Goal: Find contact information: Find contact information

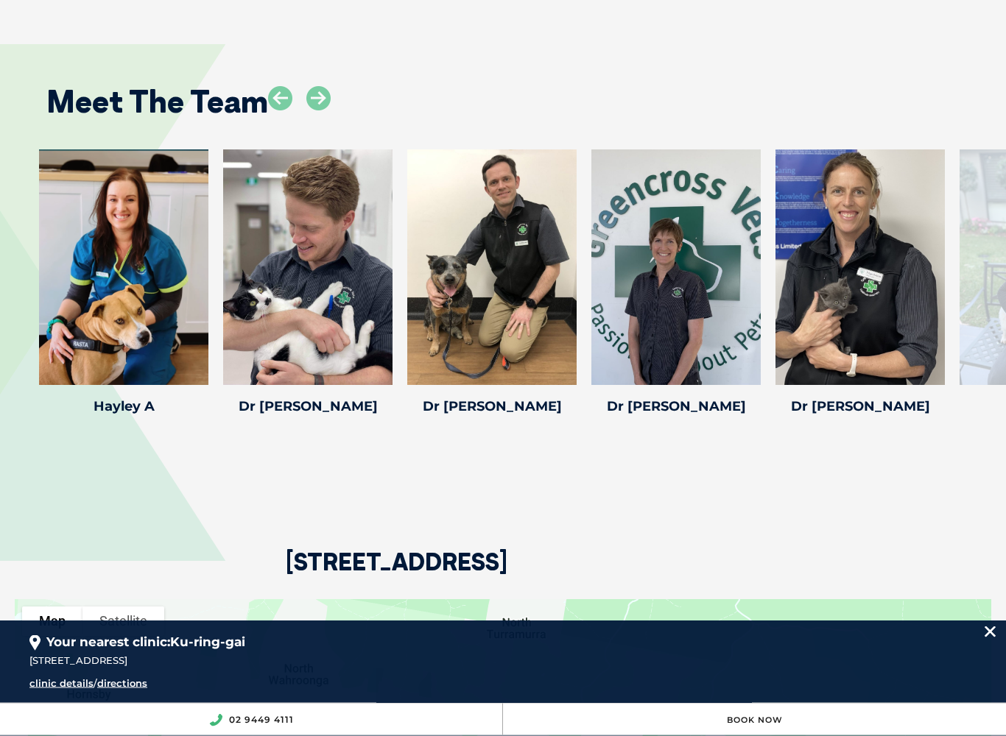
scroll to position [2321, 0]
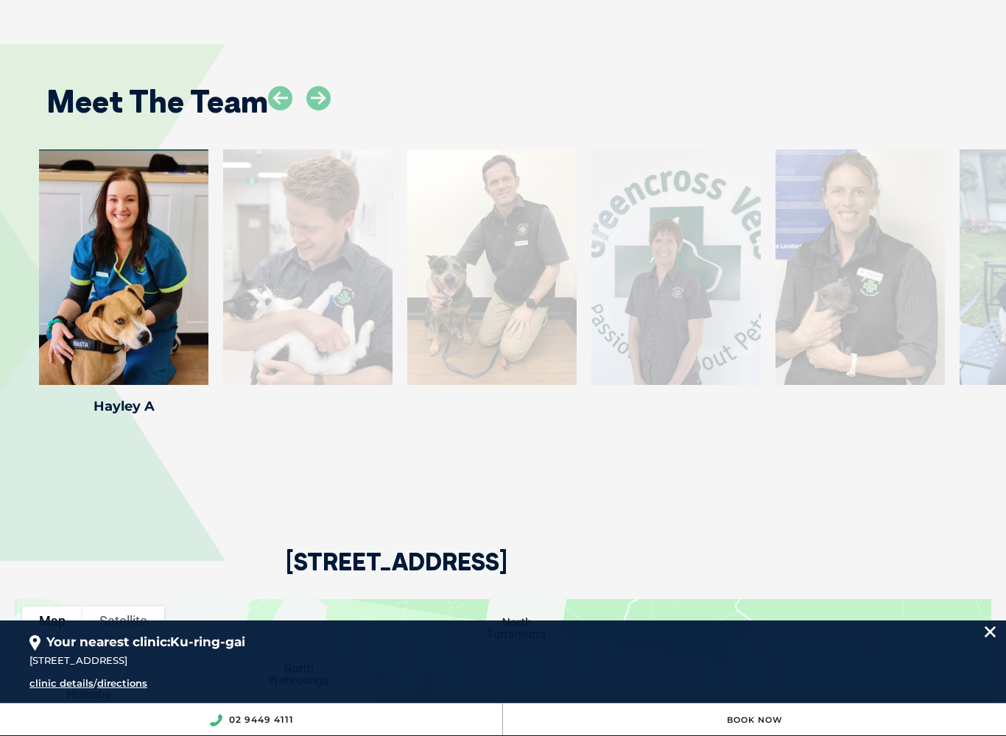
click at [205, 351] on icon at bounding box center [199, 375] width 49 height 49
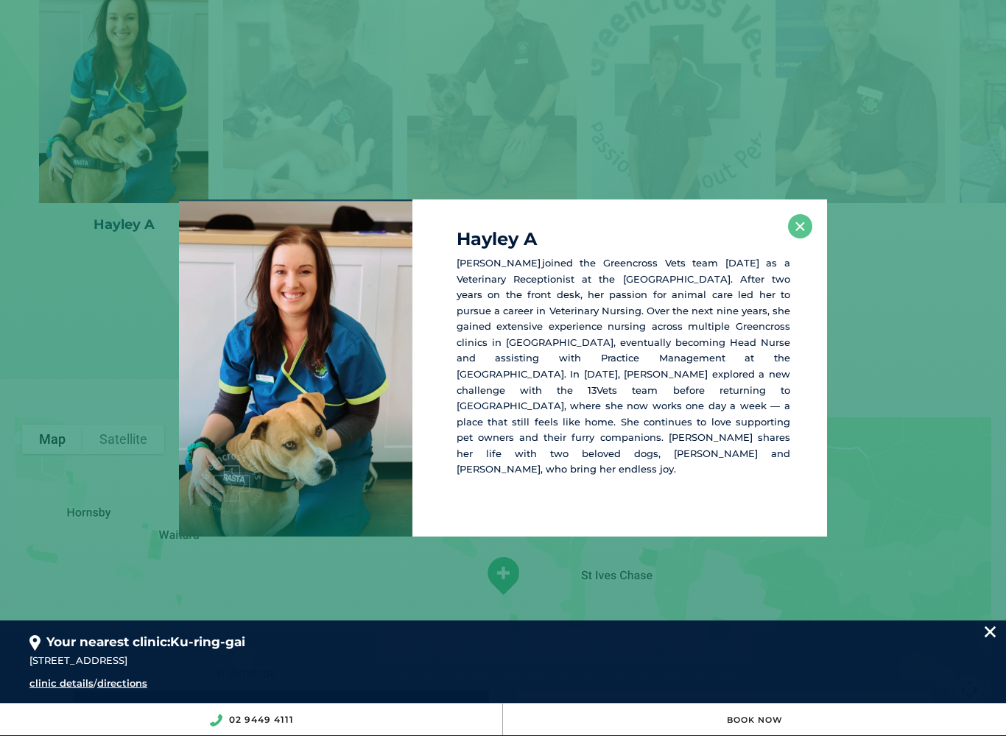
scroll to position [2503, 0]
click at [800, 237] on button "×" at bounding box center [800, 226] width 24 height 24
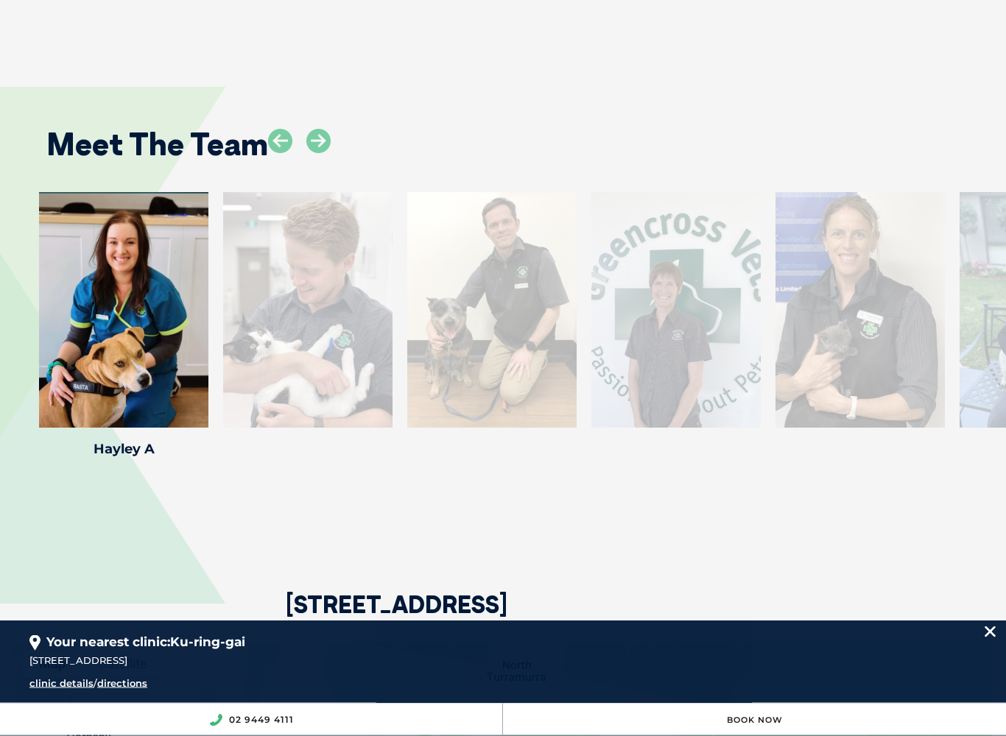
scroll to position [2278, 0]
click at [314, 353] on div at bounding box center [307, 310] width 169 height 236
click at [249, 475] on div "Meet The Team [PERSON_NAME] [PERSON_NAME] Practice Manager [PERSON_NAME] joined…" at bounding box center [503, 282] width 1006 height 479
click at [327, 129] on icon at bounding box center [318, 141] width 24 height 24
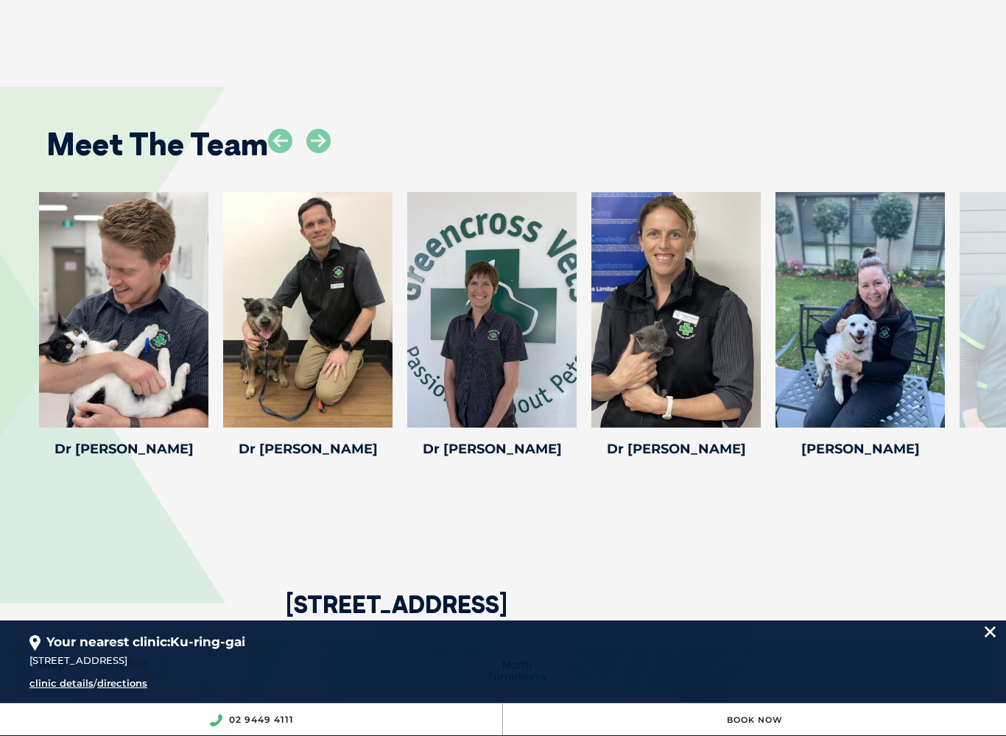
click at [393, 394] on icon at bounding box center [383, 418] width 49 height 49
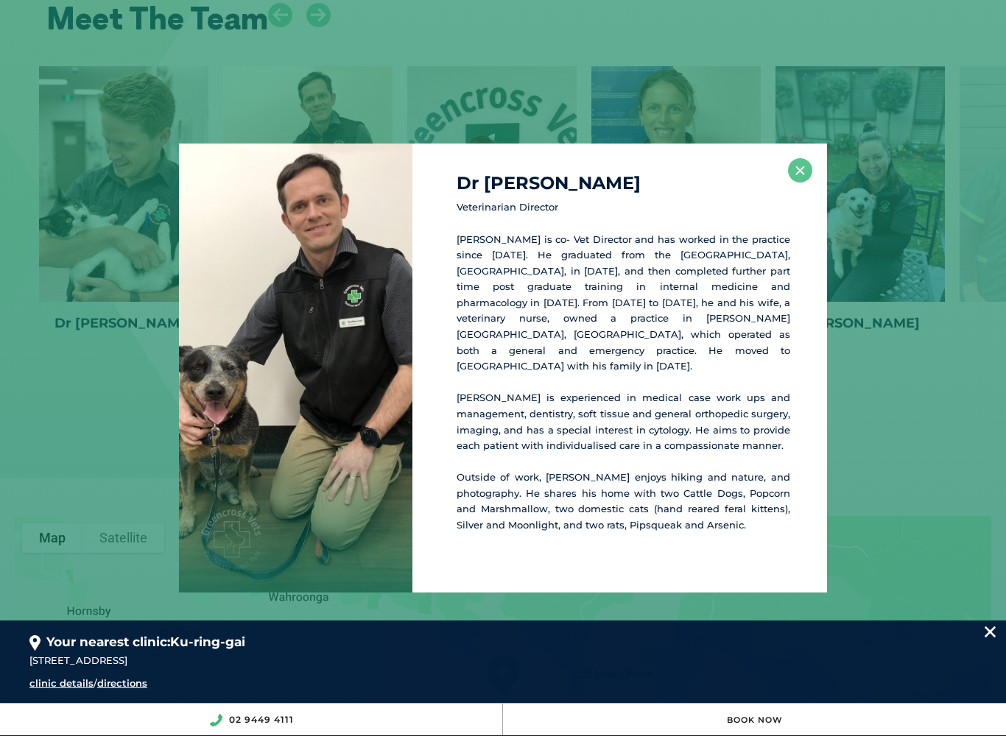
scroll to position [2416, 0]
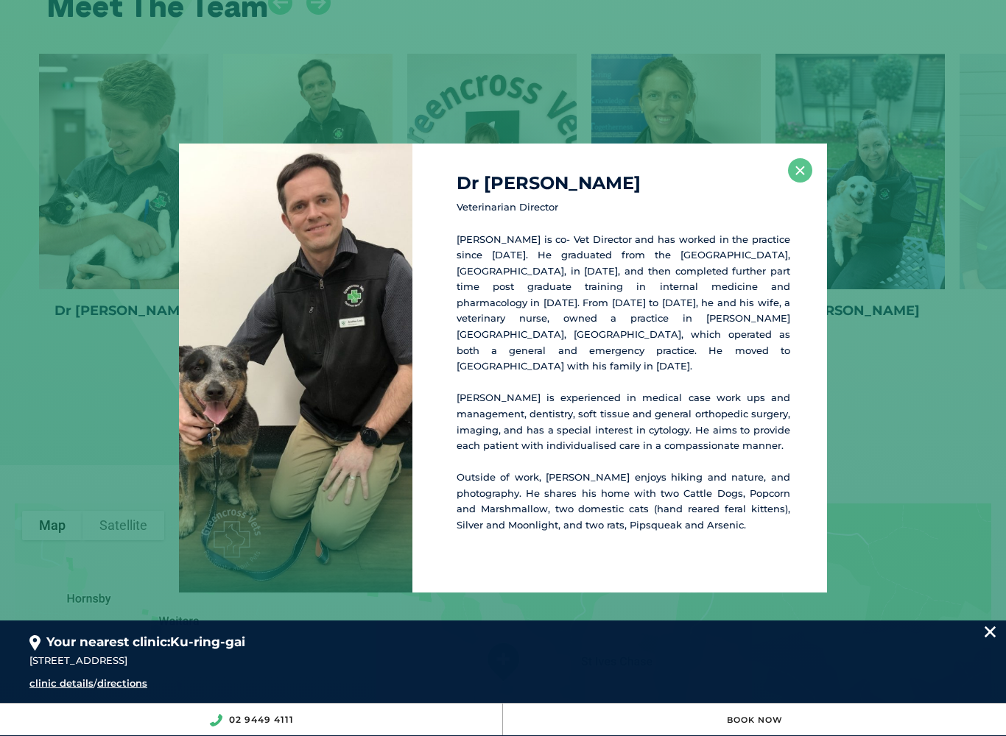
click at [801, 183] on button "×" at bounding box center [800, 170] width 24 height 24
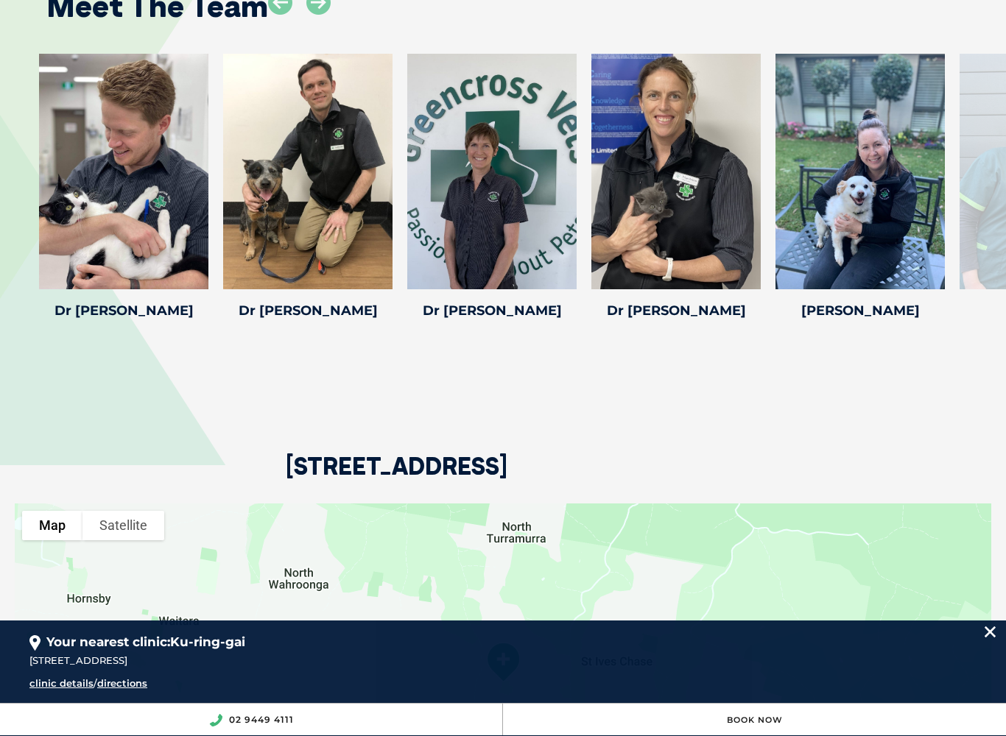
click at [762, 255] on icon at bounding box center [751, 279] width 49 height 49
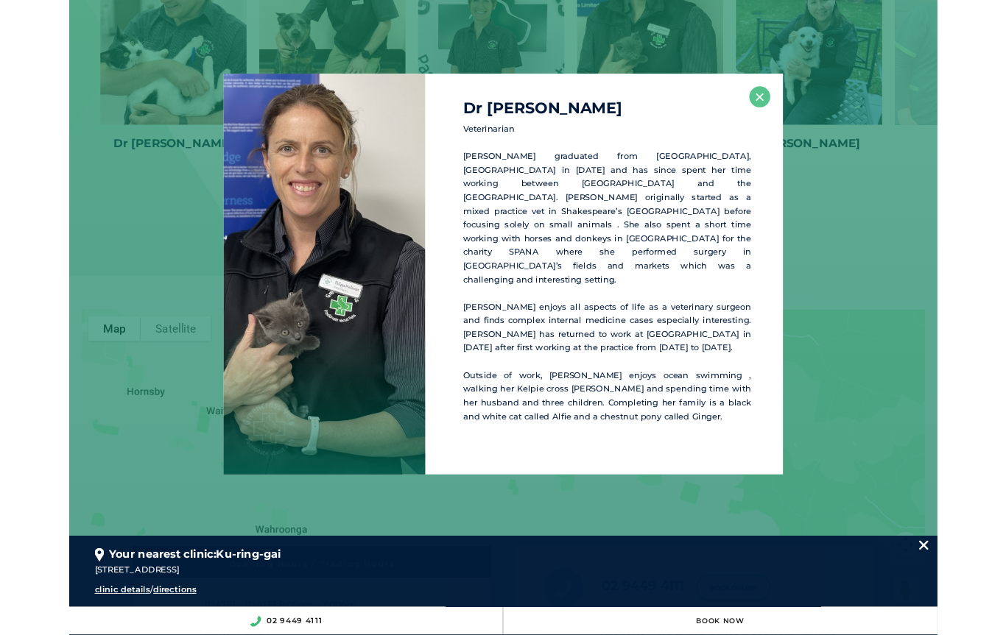
scroll to position [2603, 0]
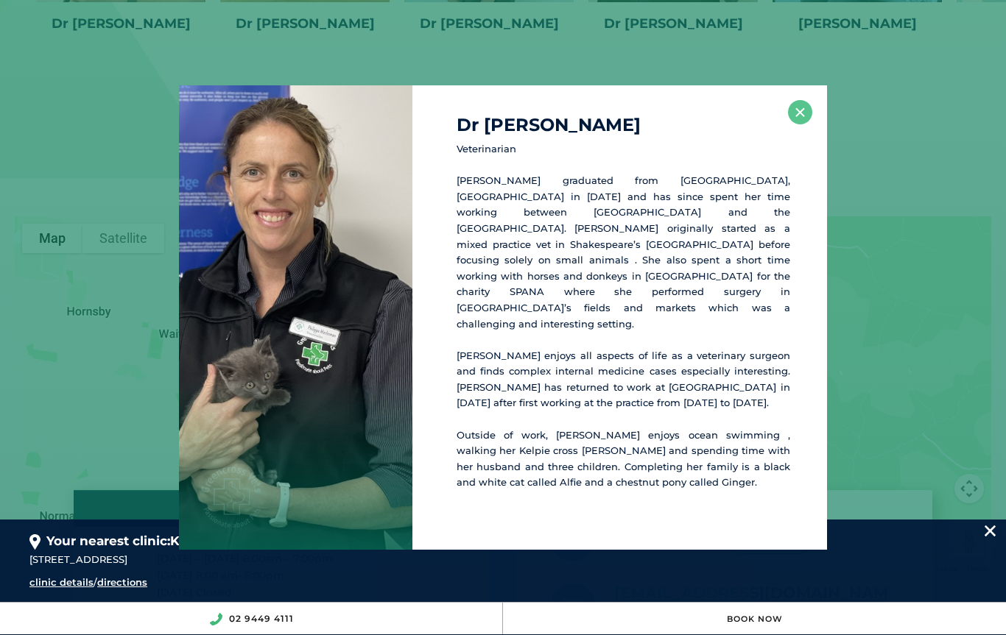
click at [801, 124] on button "×" at bounding box center [800, 112] width 24 height 24
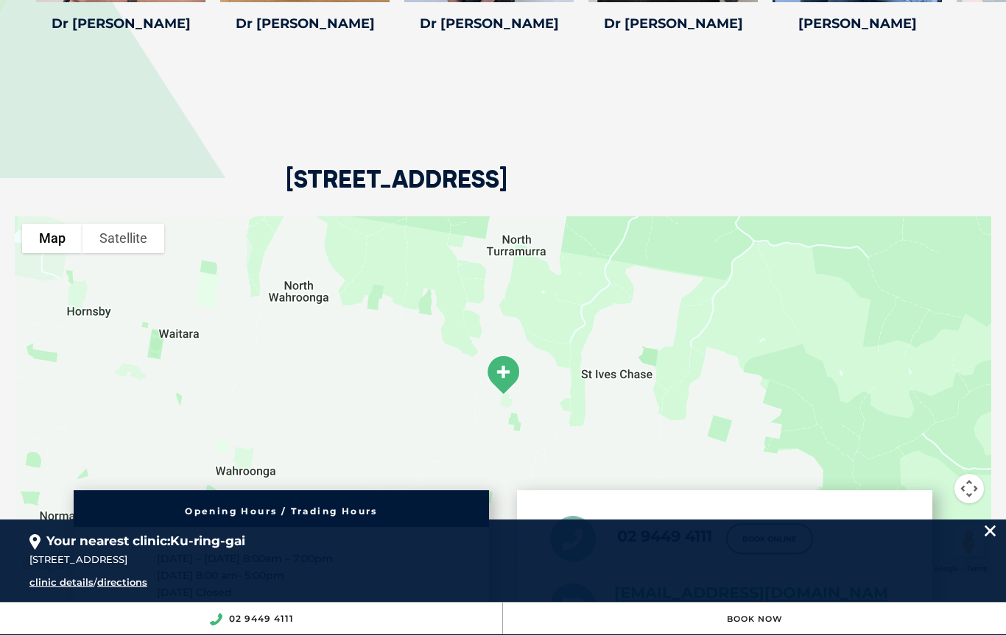
click at [550, 283] on div at bounding box center [503, 395] width 976 height 358
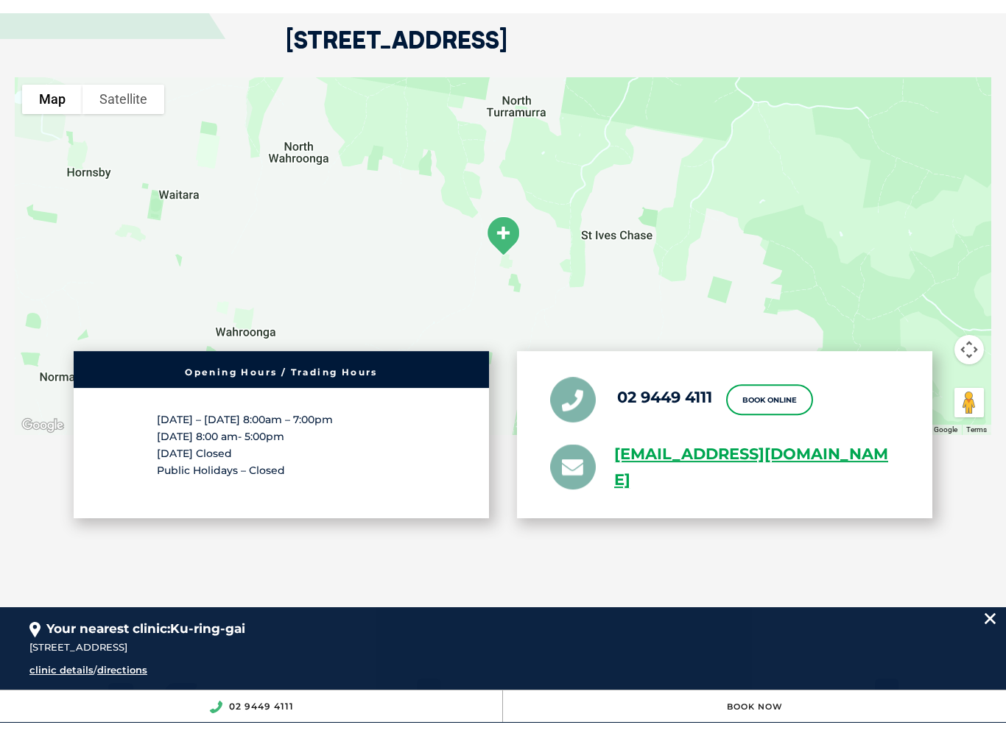
scroll to position [2815, 0]
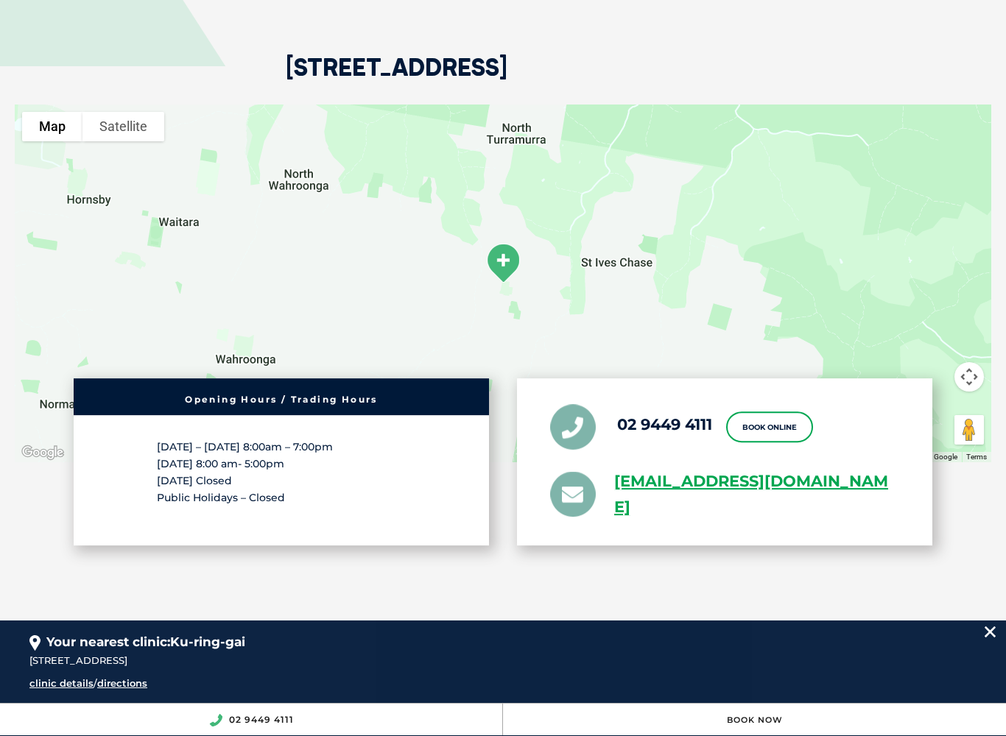
click at [661, 469] on link "[EMAIL_ADDRESS][DOMAIN_NAME]" at bounding box center [756, 495] width 285 height 52
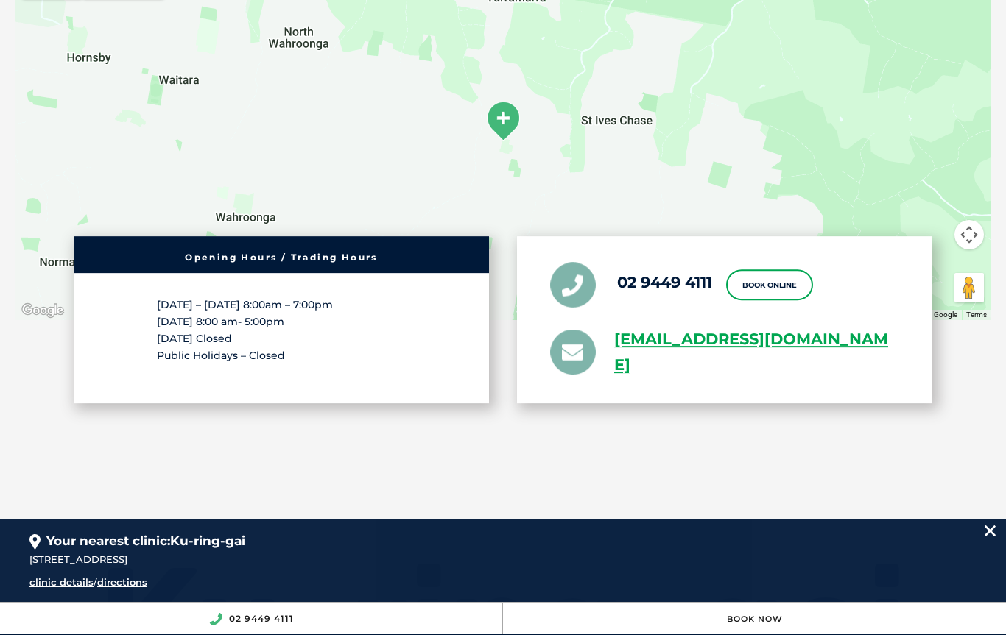
scroll to position [2856, 0]
click at [456, 537] on div "Your nearest clinic: Ku-ring-gai" at bounding box center [502, 536] width 947 height 32
click at [666, 328] on link "[EMAIL_ADDRESS][DOMAIN_NAME]" at bounding box center [756, 354] width 285 height 52
click at [660, 327] on link "[EMAIL_ADDRESS][DOMAIN_NAME]" at bounding box center [756, 353] width 285 height 52
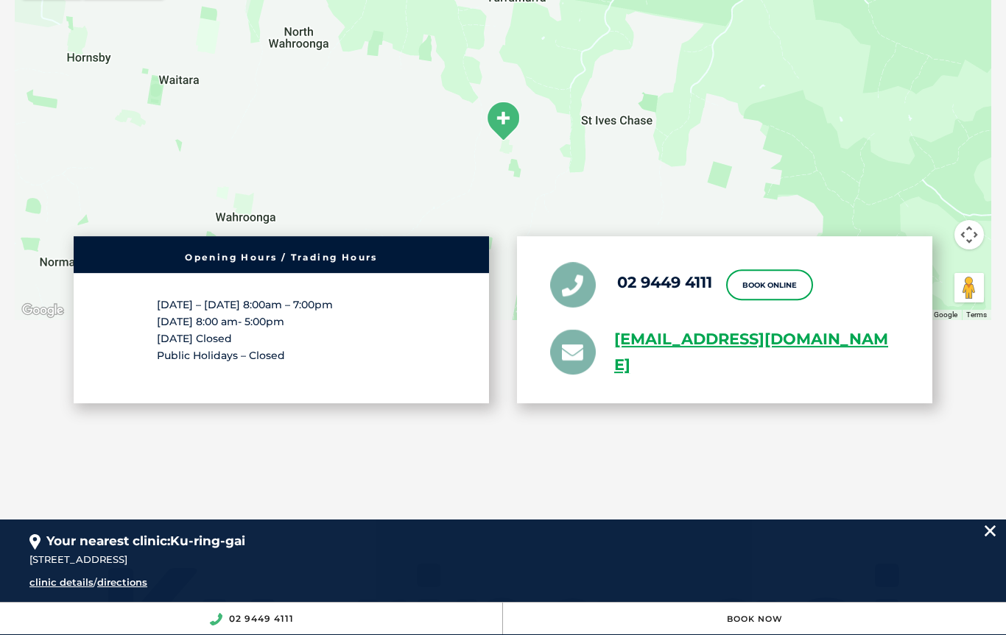
scroll to position [2856, 0]
